Goal: Task Accomplishment & Management: Manage account settings

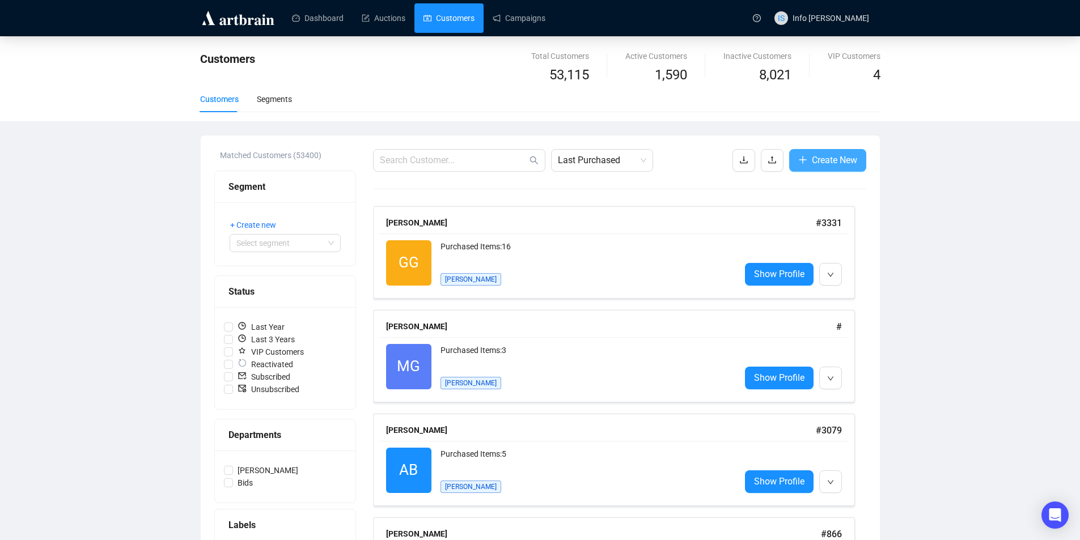
click at [831, 161] on span "Create New" at bounding box center [834, 160] width 45 height 14
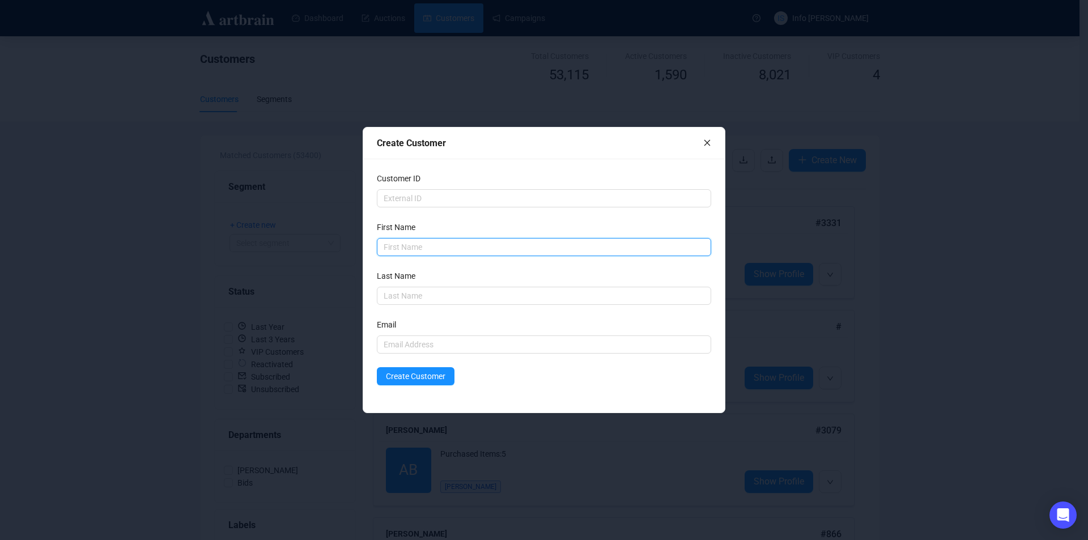
click at [397, 243] on input "text" at bounding box center [544, 247] width 334 height 18
type input "[PERSON_NAME]"
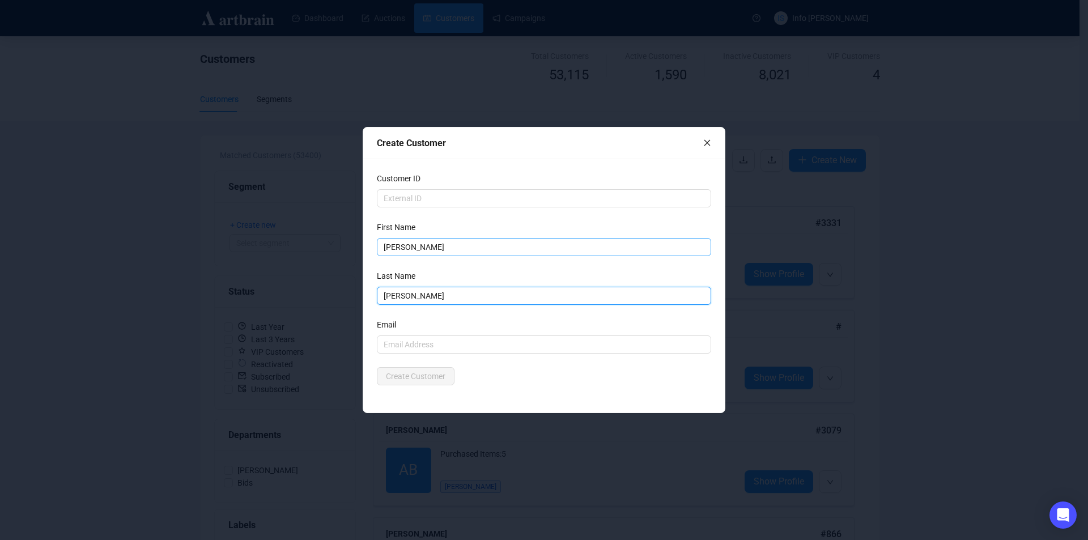
type input "[PERSON_NAME]"
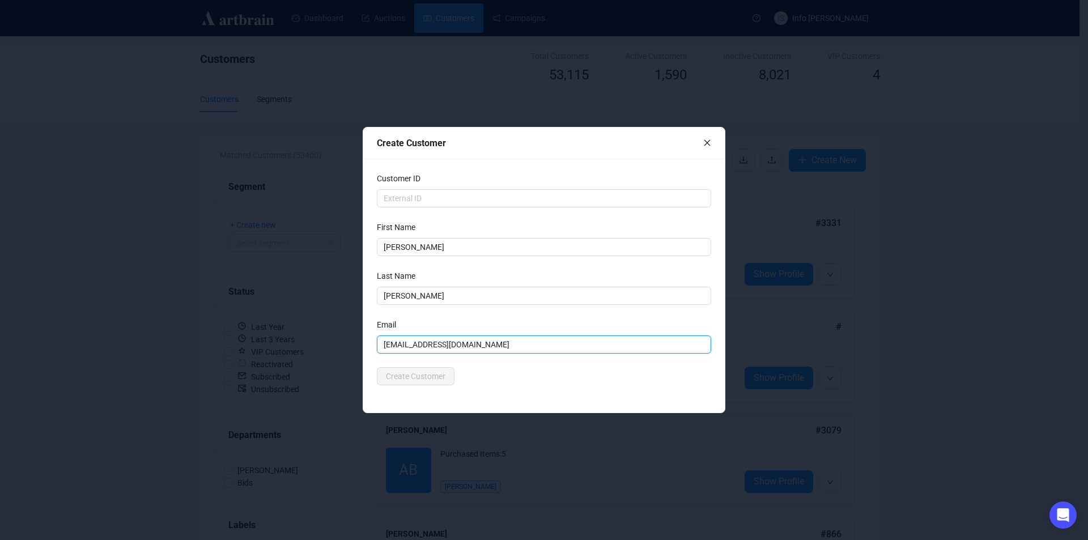
type input "[EMAIL_ADDRESS][DOMAIN_NAME]"
click at [523, 391] on div "Customer ID First Name Warrick Last Name Majcher Email warrickmajcher@gmail.com…" at bounding box center [544, 286] width 362 height 254
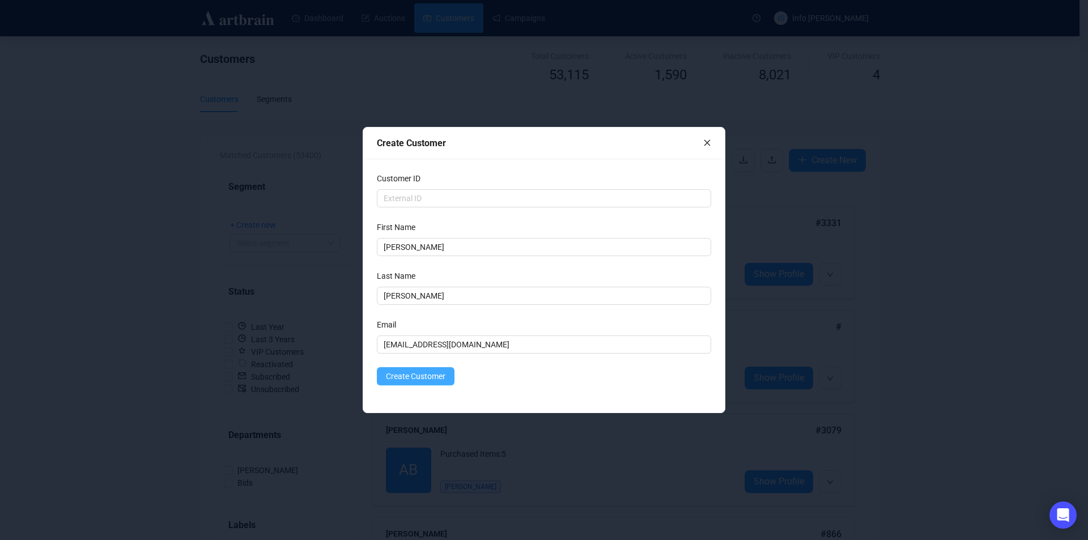
click at [399, 375] on span "Create Customer" at bounding box center [416, 376] width 60 height 12
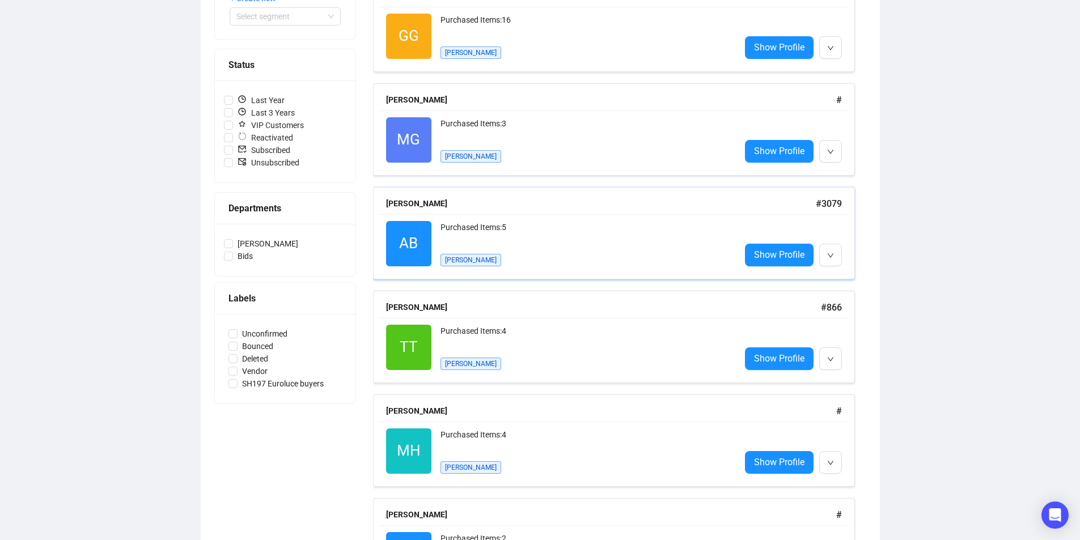
scroll to position [57, 0]
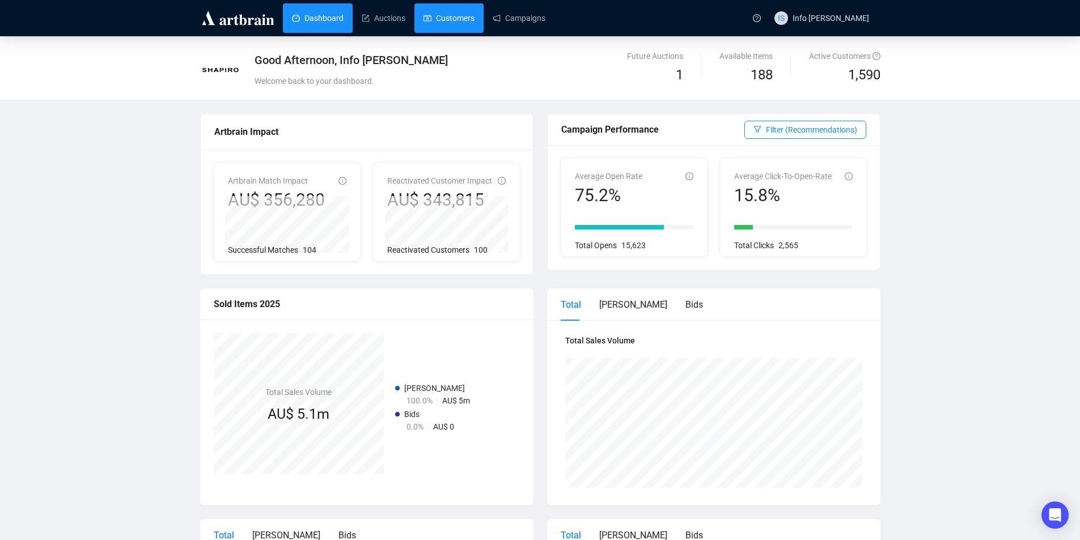
click at [448, 24] on link "Customers" at bounding box center [448, 17] width 51 height 29
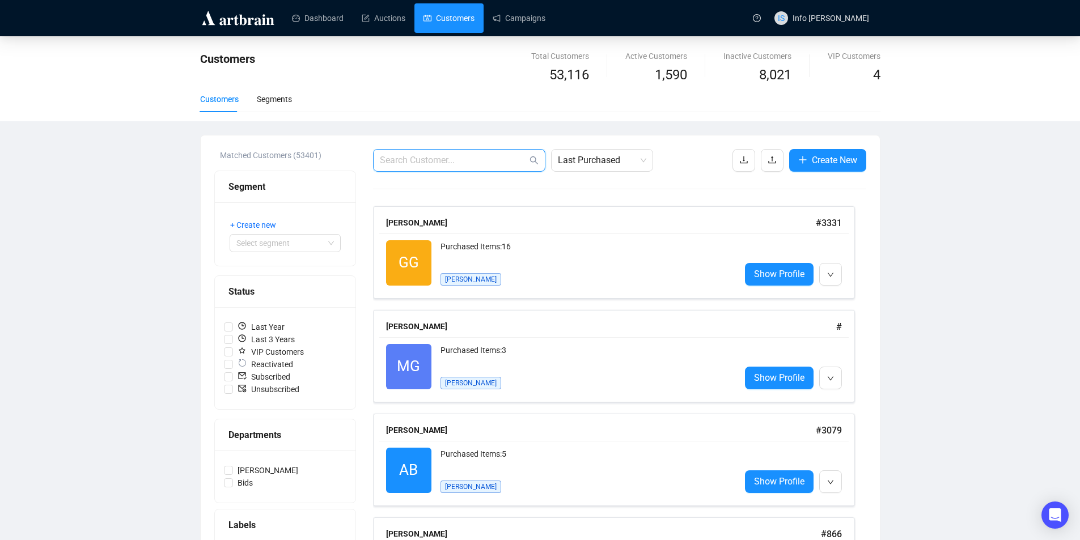
click at [516, 163] on input "text" at bounding box center [453, 161] width 147 height 14
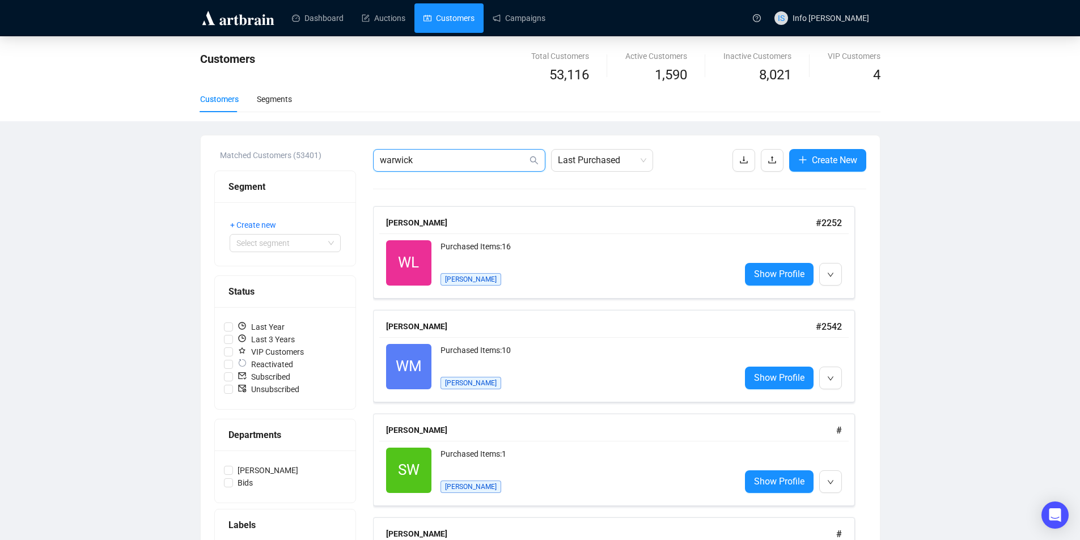
click at [500, 164] on input "warwick" at bounding box center [453, 161] width 147 height 14
type input "[PERSON_NAME]"
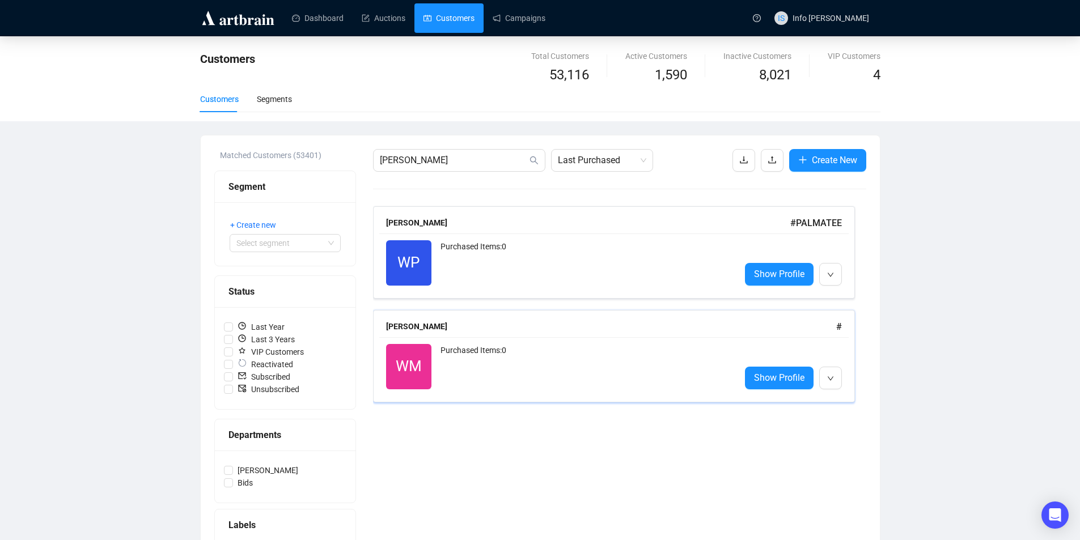
click at [478, 320] on div "[PERSON_NAME] #" at bounding box center [614, 327] width 456 height 14
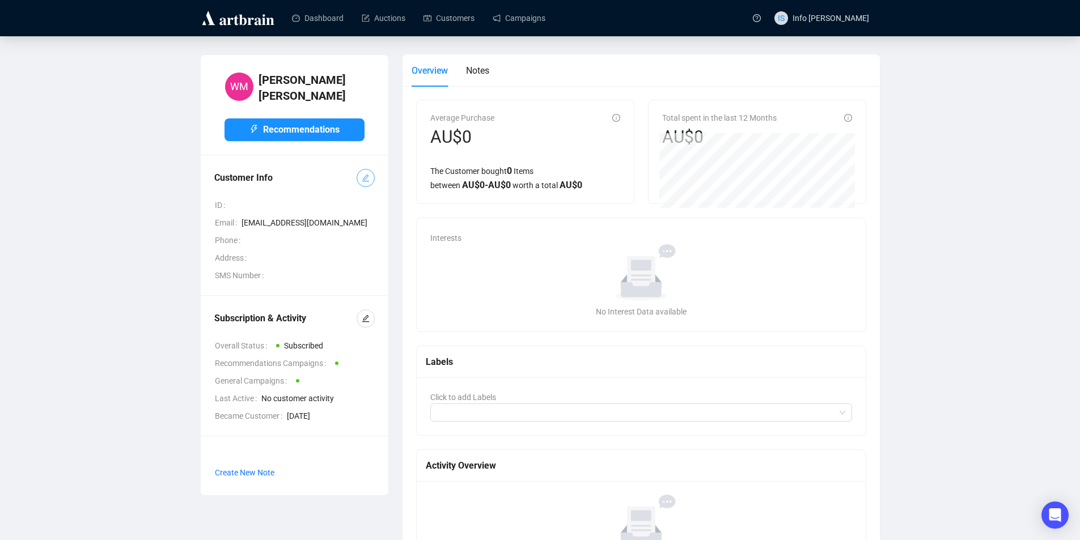
click at [365, 174] on icon "edit" at bounding box center [366, 178] width 8 height 8
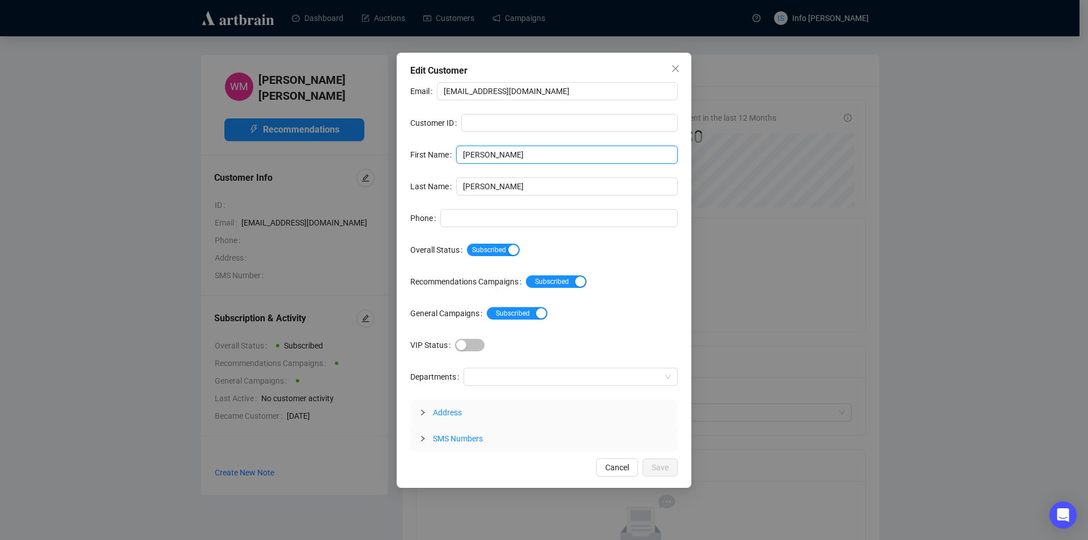
click at [475, 154] on input "[PERSON_NAME]" at bounding box center [567, 155] width 222 height 18
click at [478, 154] on input "[PERSON_NAME]" at bounding box center [567, 155] width 222 height 18
type input "Warwick"
drag, startPoint x: 469, startPoint y: 92, endPoint x: 454, endPoint y: 91, distance: 15.4
click at [454, 91] on input "[EMAIL_ADDRESS][DOMAIN_NAME]" at bounding box center [557, 91] width 241 height 18
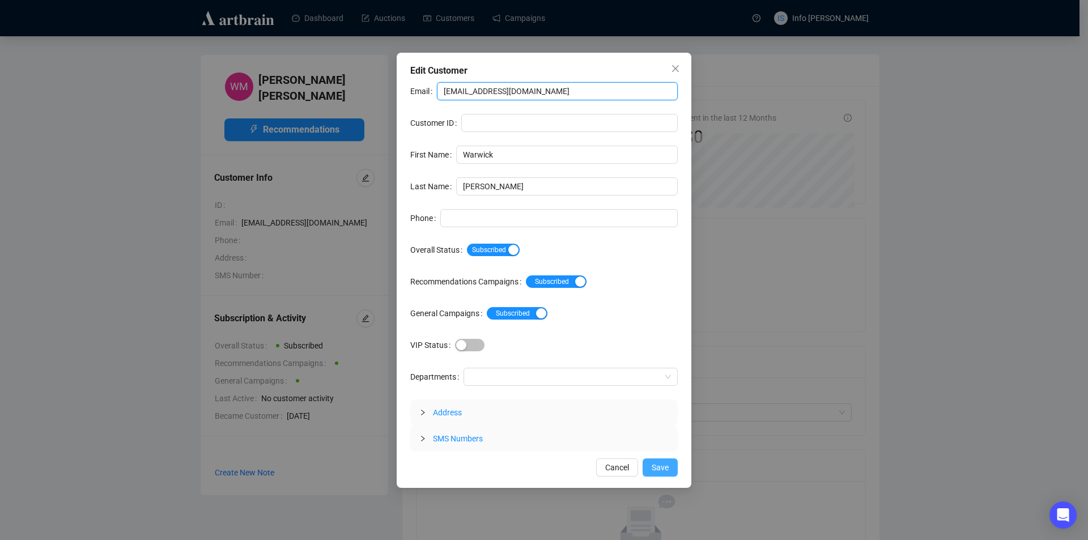
type input "[EMAIL_ADDRESS][DOMAIN_NAME]"
click at [672, 465] on button "Save" at bounding box center [660, 468] width 35 height 18
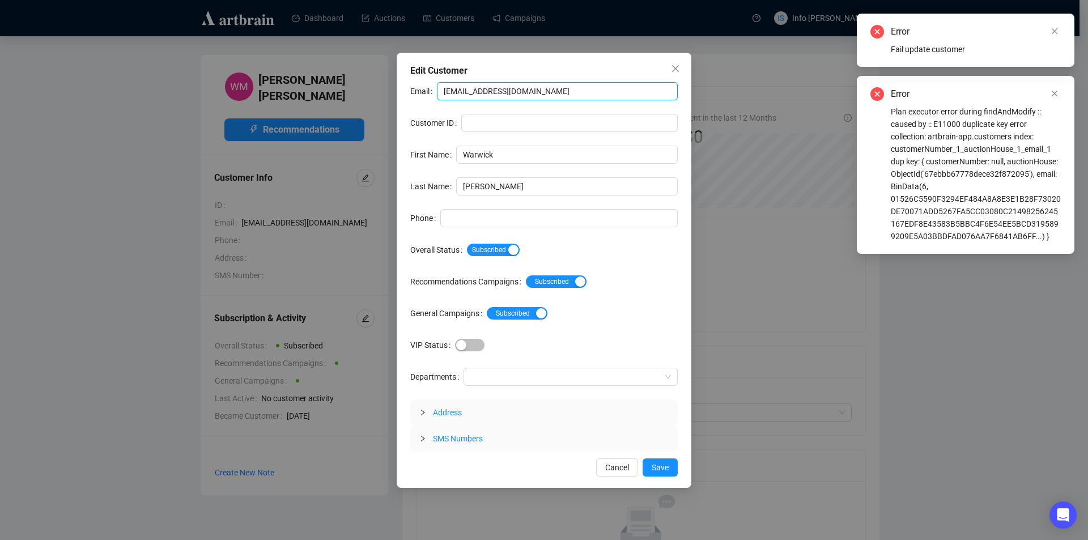
drag, startPoint x: 550, startPoint y: 94, endPoint x: 386, endPoint y: 92, distance: 164.4
click at [386, 92] on div "Edit Customer Email [EMAIL_ADDRESS][DOMAIN_NAME] Customer ID First Name Warwick…" at bounding box center [544, 270] width 1088 height 540
click at [672, 73] on button "Close" at bounding box center [676, 69] width 18 height 18
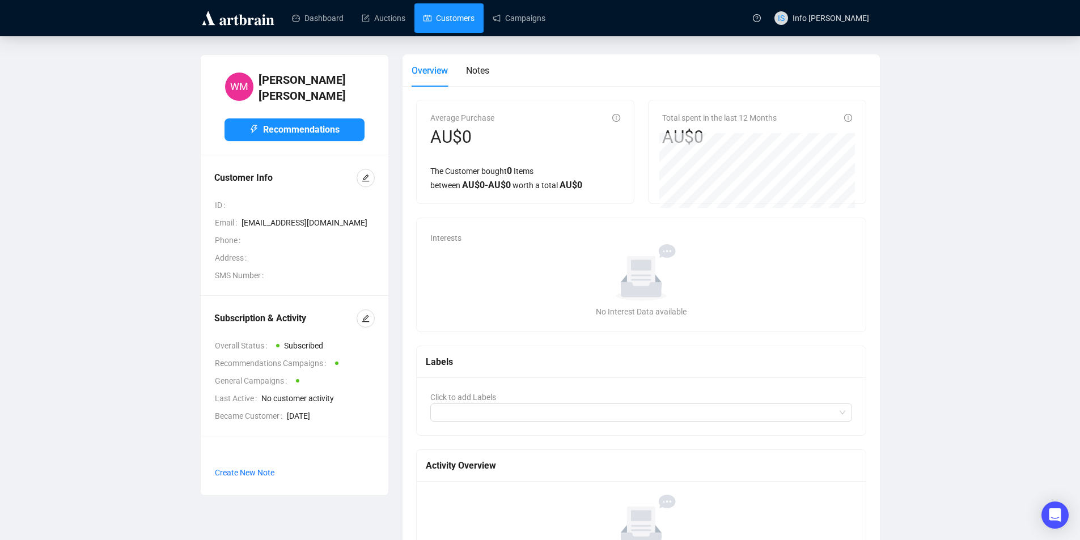
click at [449, 17] on link "Customers" at bounding box center [448, 17] width 51 height 29
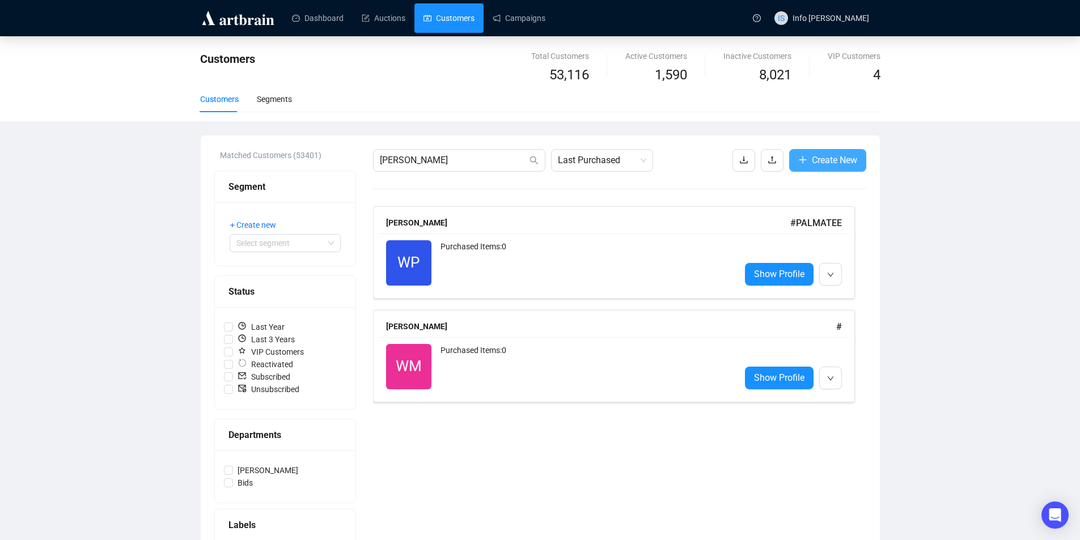
click at [836, 156] on span "Create New" at bounding box center [834, 160] width 45 height 14
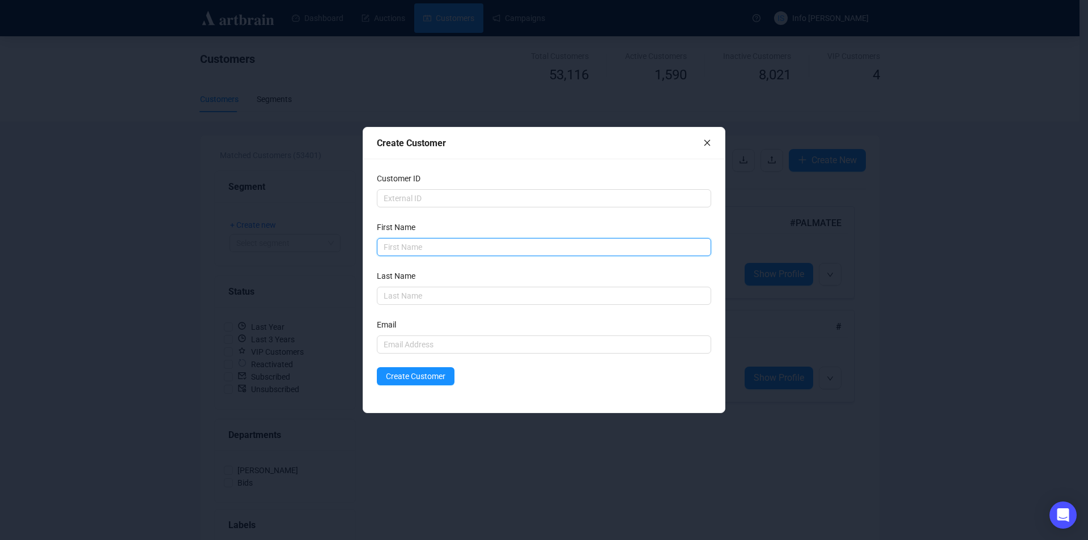
click at [423, 254] on input "text" at bounding box center [544, 247] width 334 height 18
type input "Warwick"
type input "[PERSON_NAME]"
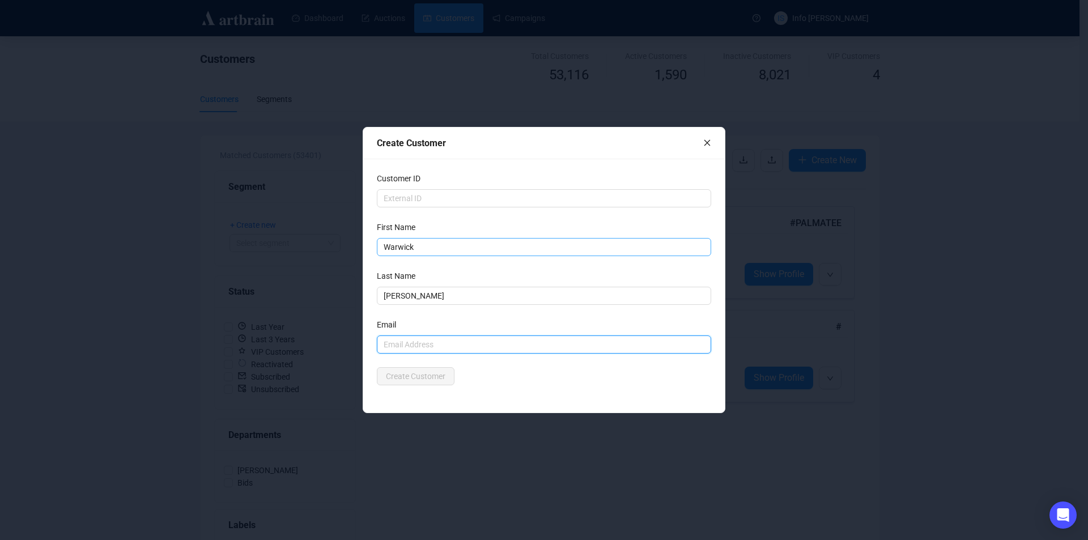
paste input "[EMAIL_ADDRESS][DOMAIN_NAME]"
type input "[EMAIL_ADDRESS][DOMAIN_NAME]"
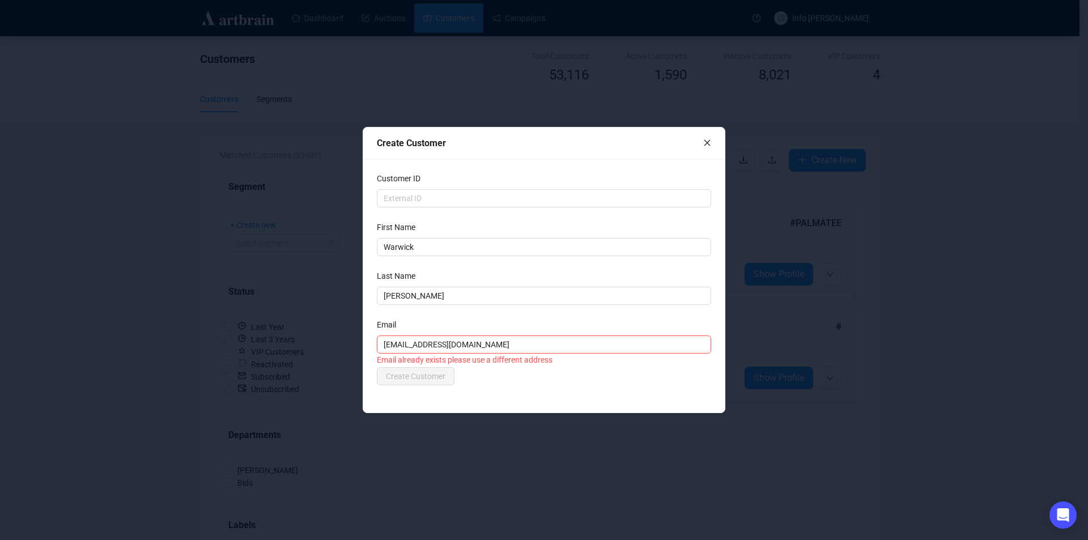
click at [84, 321] on div "Create Customer Customer ID First Name [PERSON_NAME] Last Name [PERSON_NAME] Em…" at bounding box center [544, 270] width 1088 height 540
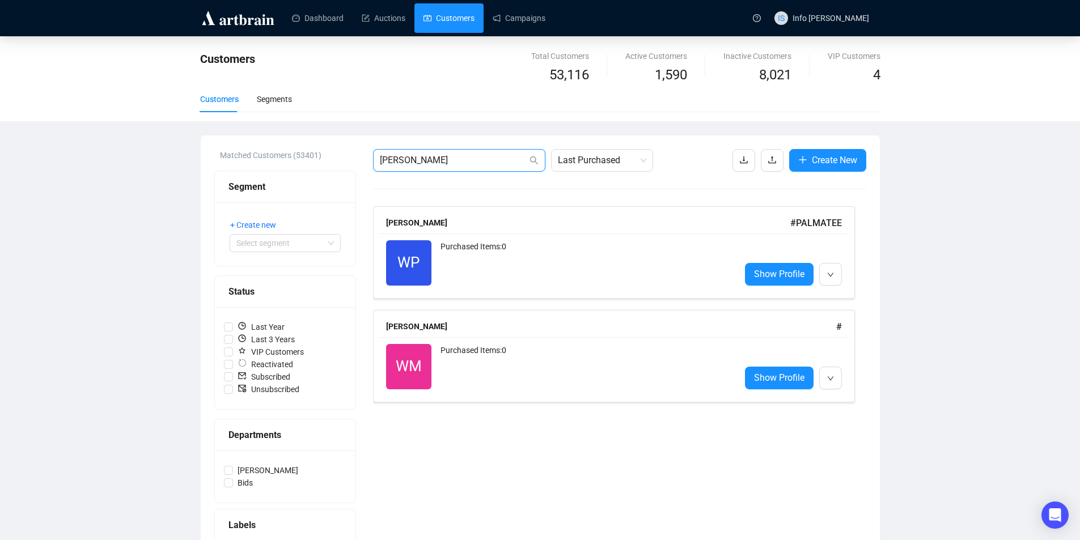
click at [482, 158] on input "[PERSON_NAME]" at bounding box center [453, 161] width 147 height 14
paste input "[EMAIL_ADDRESS][DOMAIN_NAME]"
type input "[EMAIL_ADDRESS][DOMAIN_NAME]"
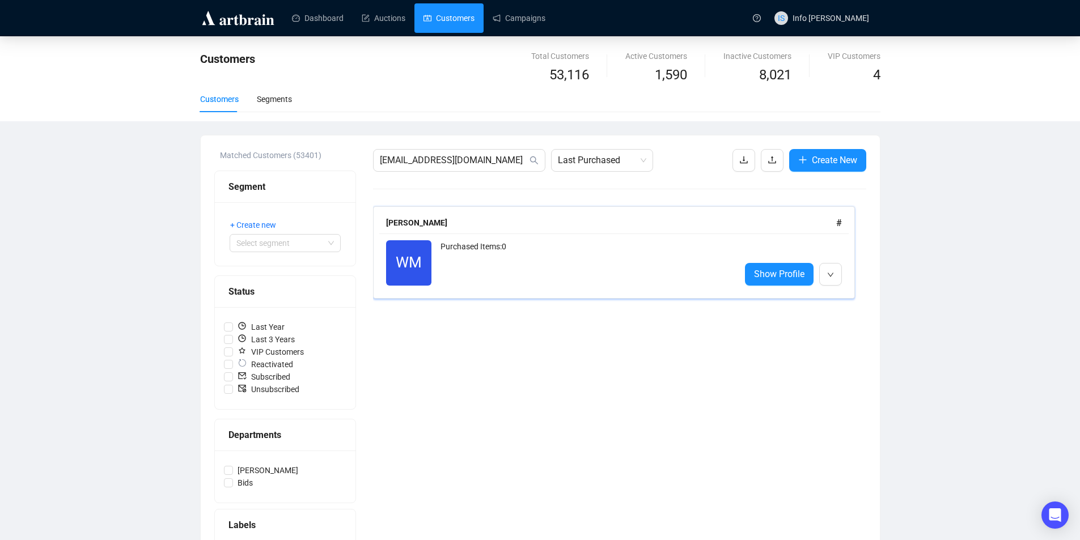
click at [493, 224] on div "[PERSON_NAME]" at bounding box center [611, 223] width 450 height 12
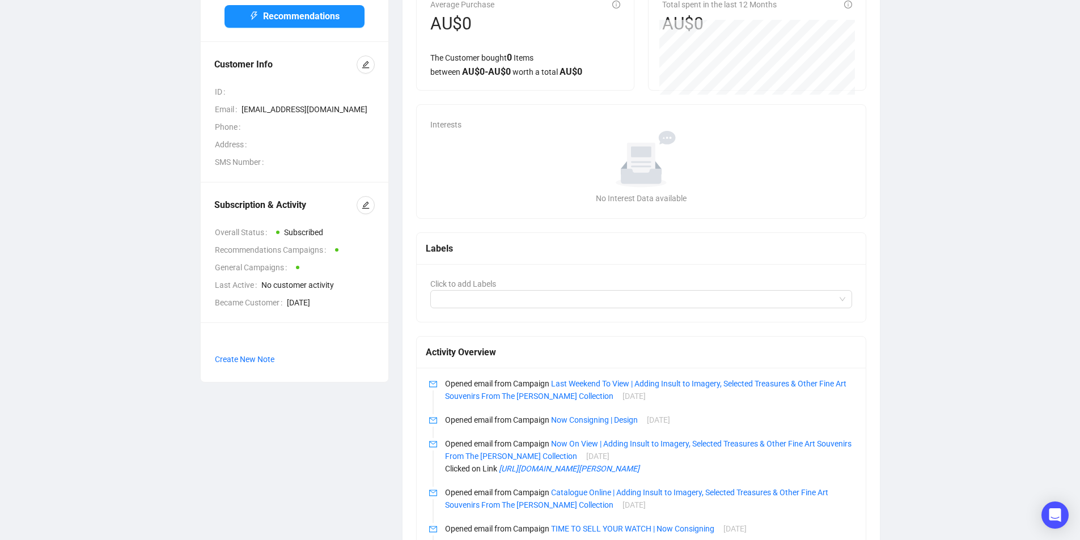
scroll to position [227, 0]
